Goal: Transaction & Acquisition: Book appointment/travel/reservation

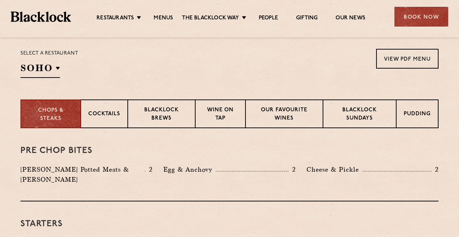
scroll to position [235, 0]
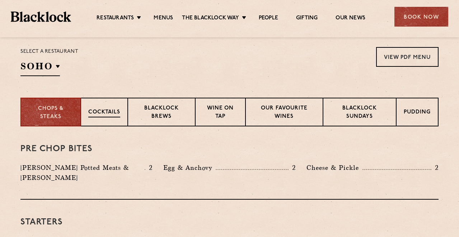
click at [113, 108] on div "Cocktails" at bounding box center [104, 112] width 47 height 29
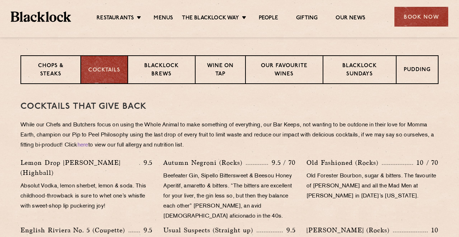
scroll to position [273, 0]
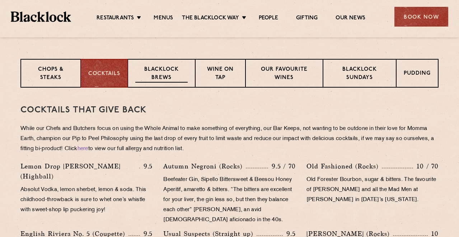
click at [166, 77] on p "Blacklock Brews" at bounding box center [161, 74] width 52 height 17
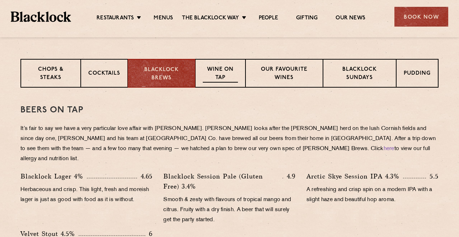
click at [222, 76] on p "Wine on Tap" at bounding box center [220, 74] width 35 height 17
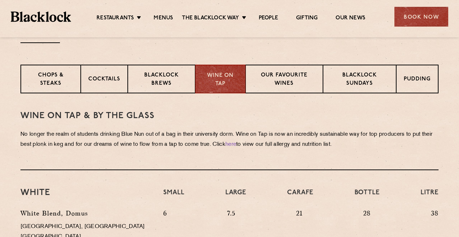
scroll to position [267, 0]
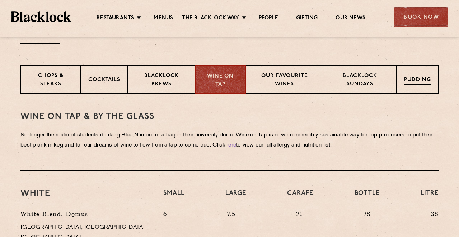
click at [412, 76] on p "Pudding" at bounding box center [417, 80] width 27 height 9
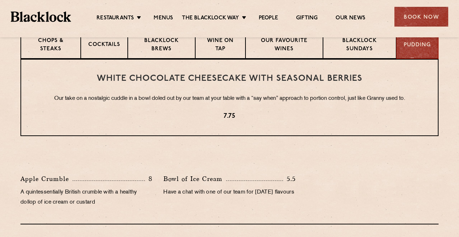
scroll to position [287, 0]
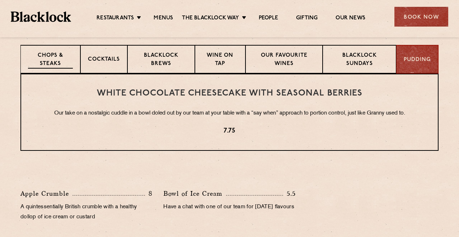
click at [46, 65] on p "Chops & Steaks" at bounding box center [50, 60] width 45 height 17
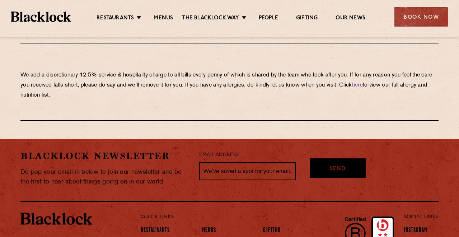
scroll to position [1235, 0]
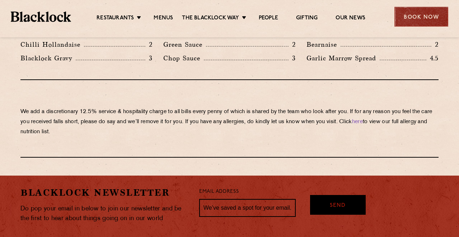
click at [425, 13] on div "Book Now" at bounding box center [421, 17] width 54 height 20
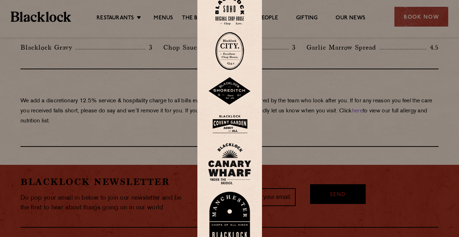
scroll to position [1235, 0]
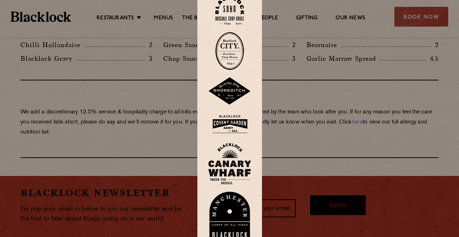
click at [305, 94] on div at bounding box center [229, 118] width 459 height 237
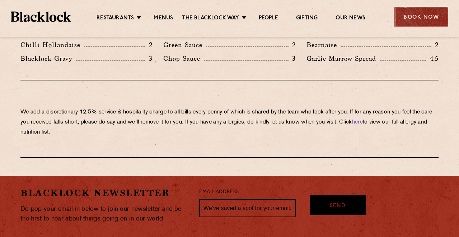
click at [417, 20] on div "Book Now" at bounding box center [421, 17] width 54 height 20
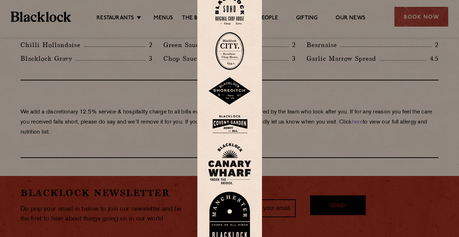
click at [231, 50] on img at bounding box center [229, 51] width 29 height 38
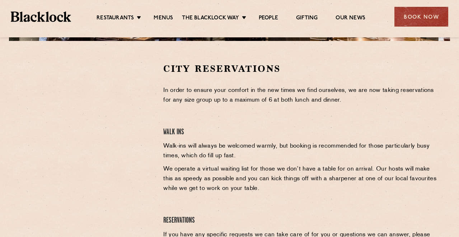
scroll to position [218, 0]
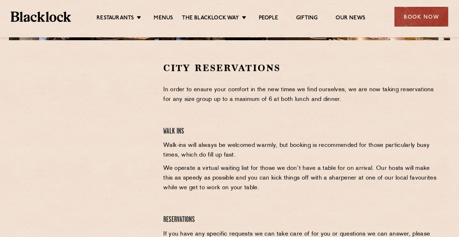
click at [183, 91] on p "In order to ensure your comfort in the new times we find ourselves, we are now …" at bounding box center [300, 94] width 275 height 19
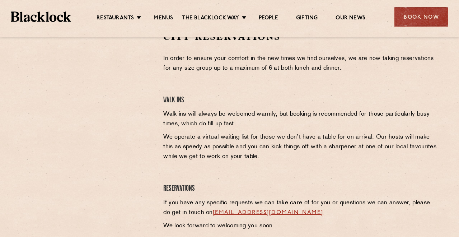
scroll to position [252, 0]
